Goal: Register for event/course

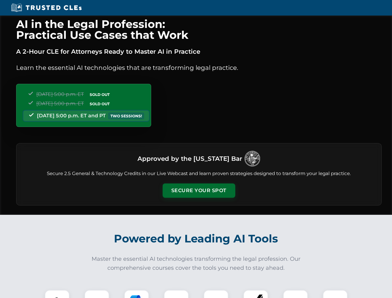
click at [199, 191] on button "Secure Your Spot" at bounding box center [199, 191] width 73 height 14
click at [57, 294] on img at bounding box center [57, 303] width 18 height 18
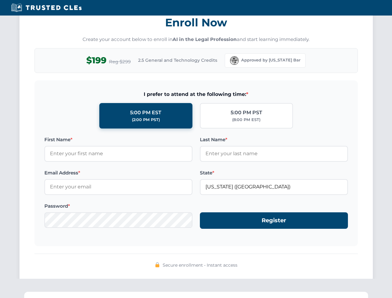
scroll to position [610, 0]
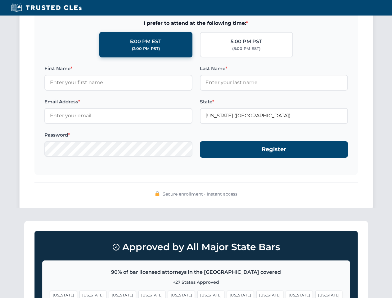
click at [286, 294] on span "[US_STATE]" at bounding box center [299, 295] width 27 height 9
